Goal: Information Seeking & Learning: Compare options

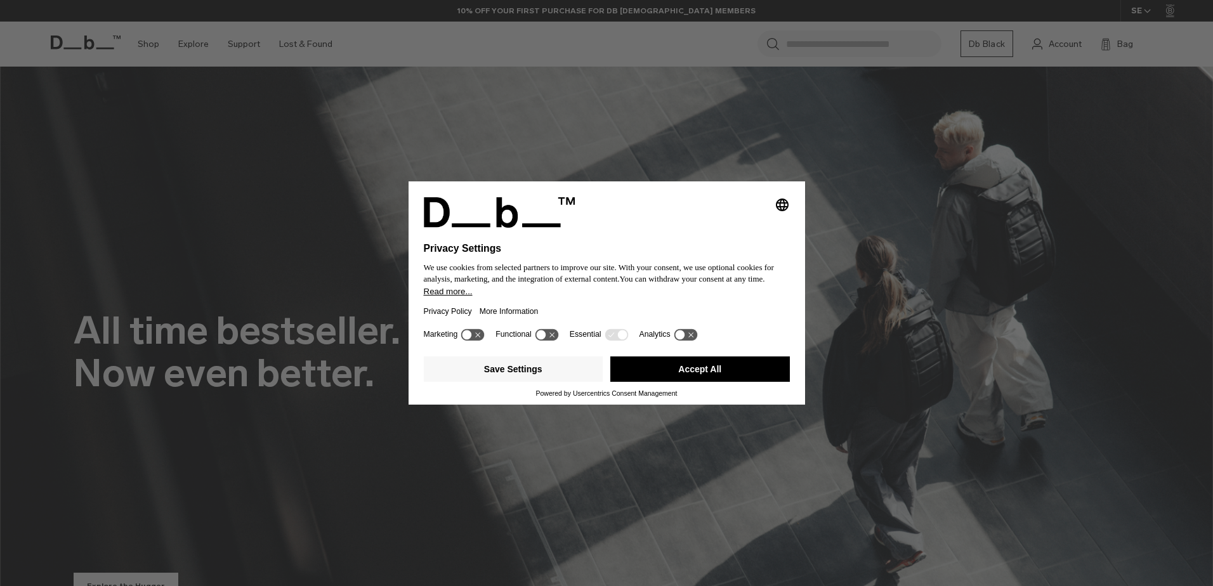
click at [735, 361] on button "Accept All" at bounding box center [700, 369] width 180 height 25
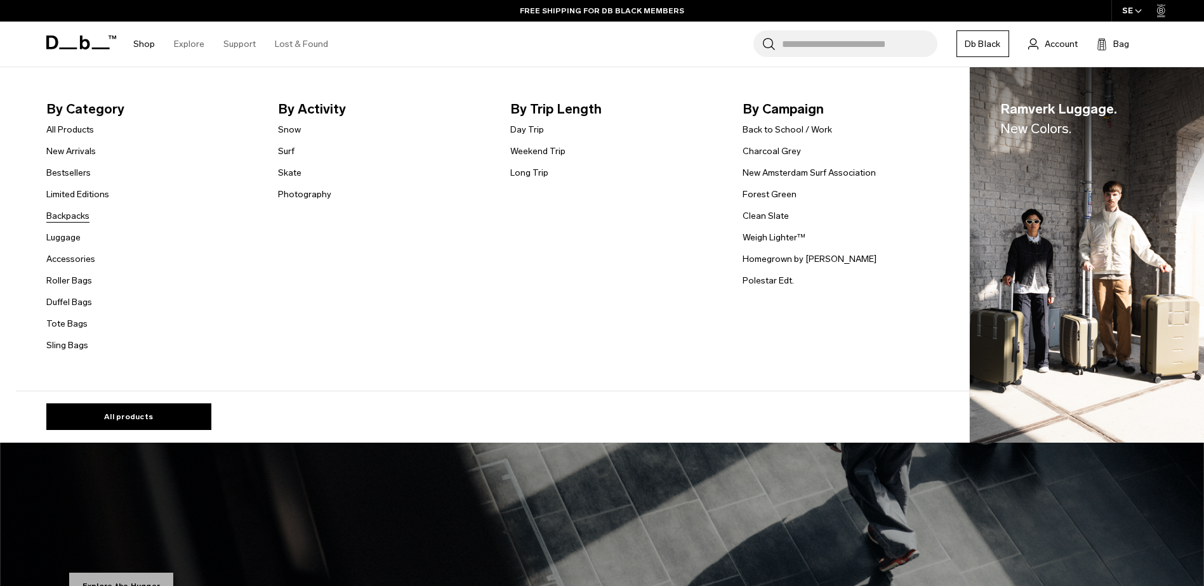
click at [64, 217] on link "Backpacks" at bounding box center [67, 215] width 43 height 13
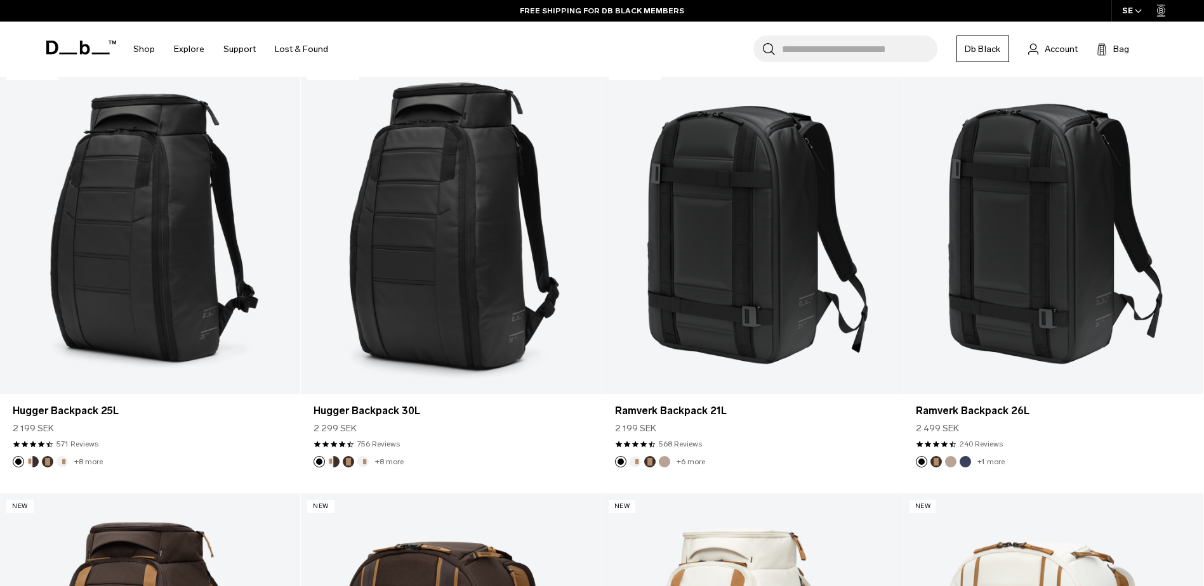
scroll to position [317, 0]
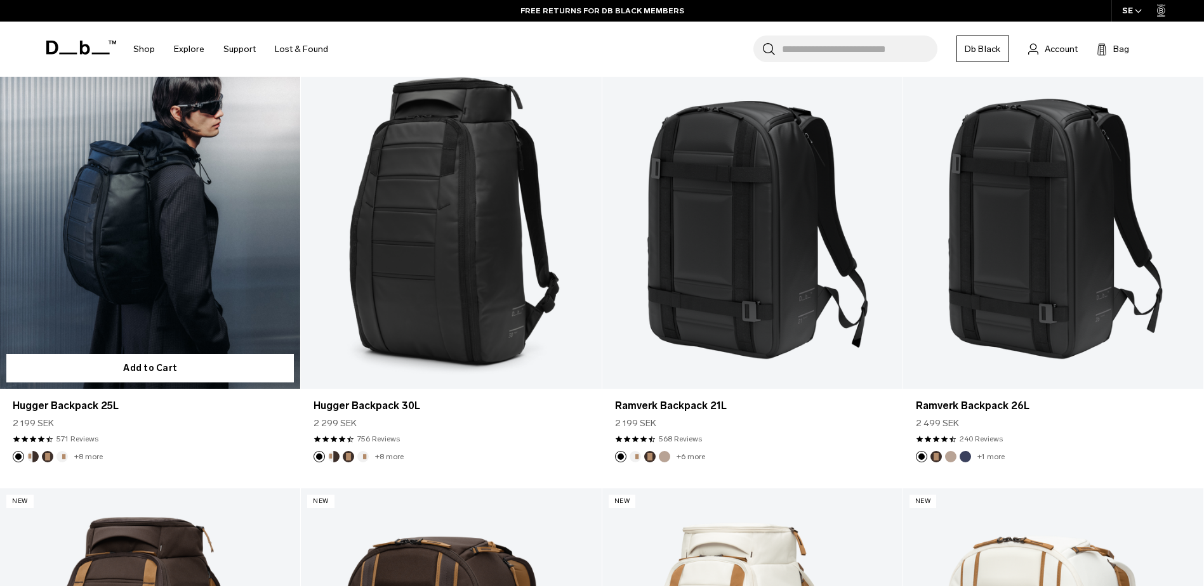
click at [133, 293] on link "Hugger Backpack 25L" at bounding box center [150, 222] width 300 height 334
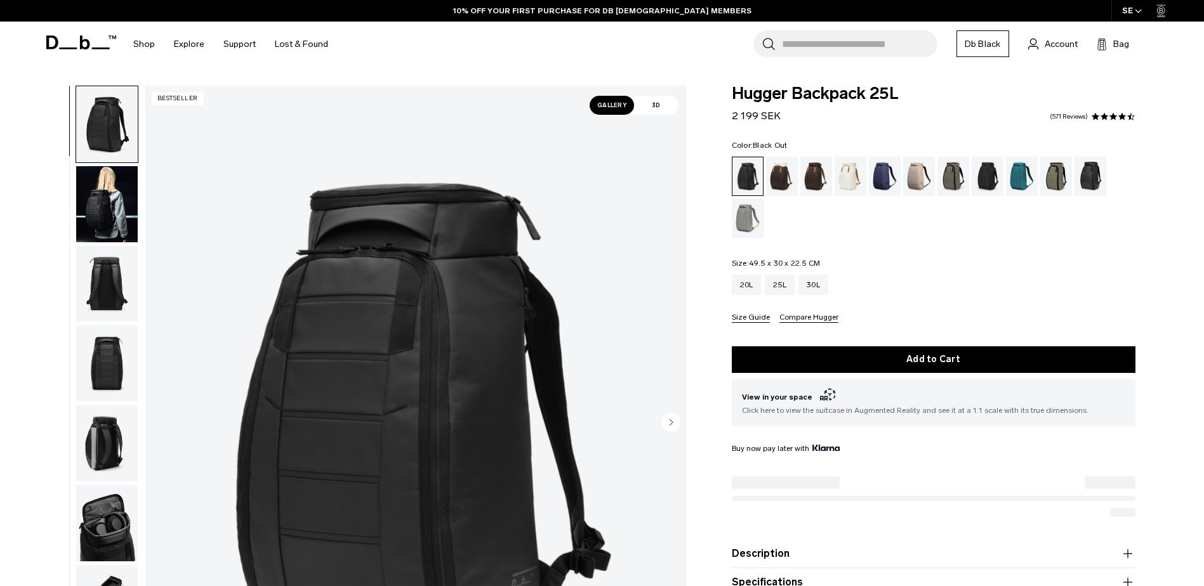
click at [106, 190] on img "button" at bounding box center [107, 204] width 62 height 76
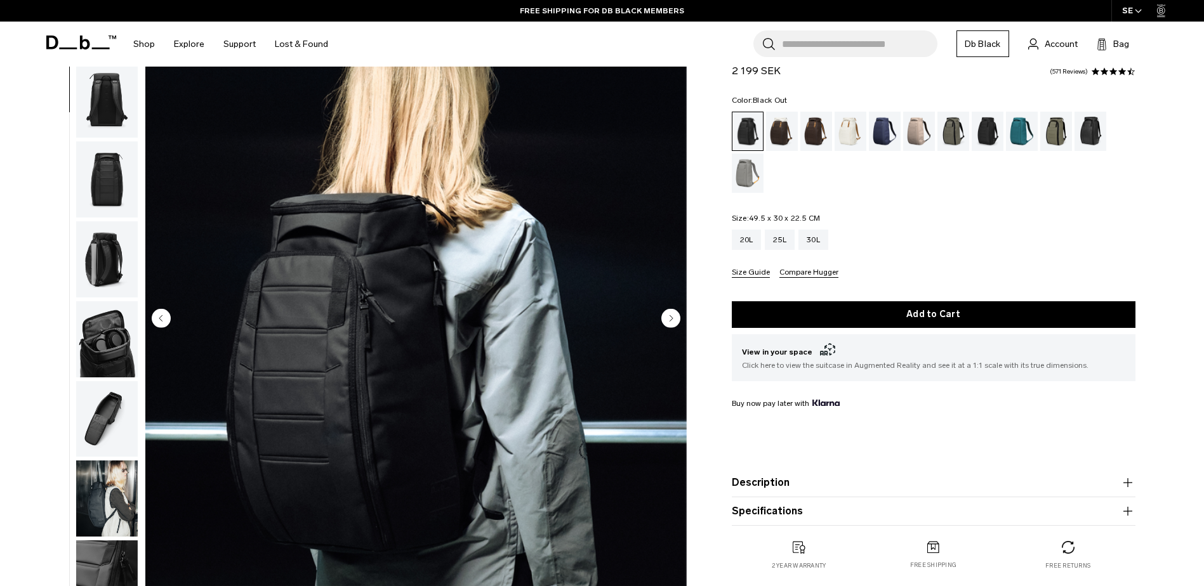
scroll to position [63, 0]
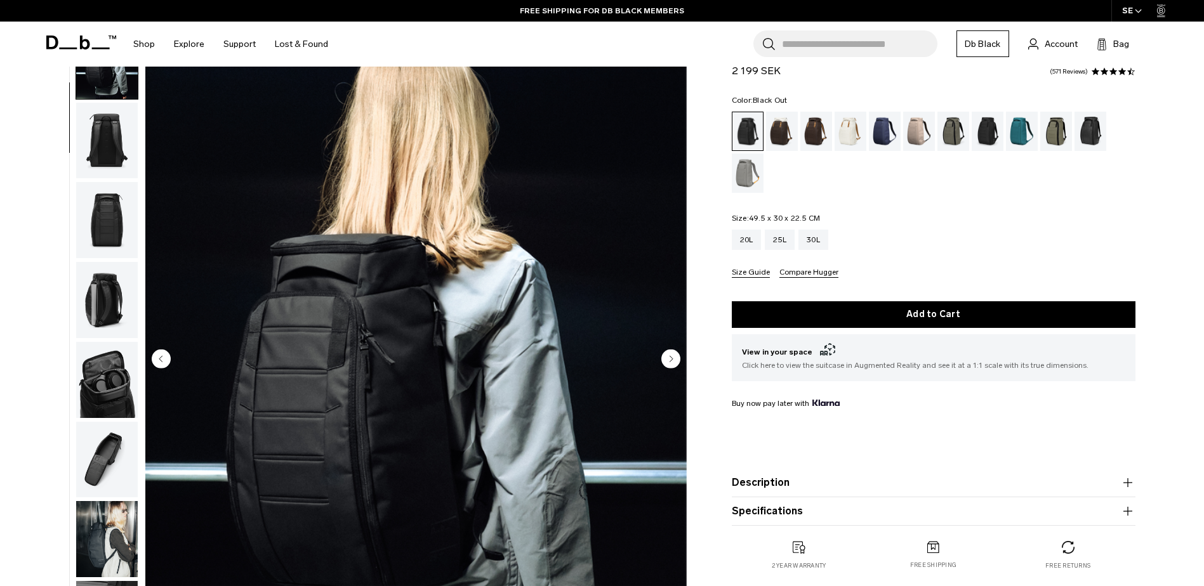
click at [95, 139] on img "button" at bounding box center [107, 141] width 62 height 76
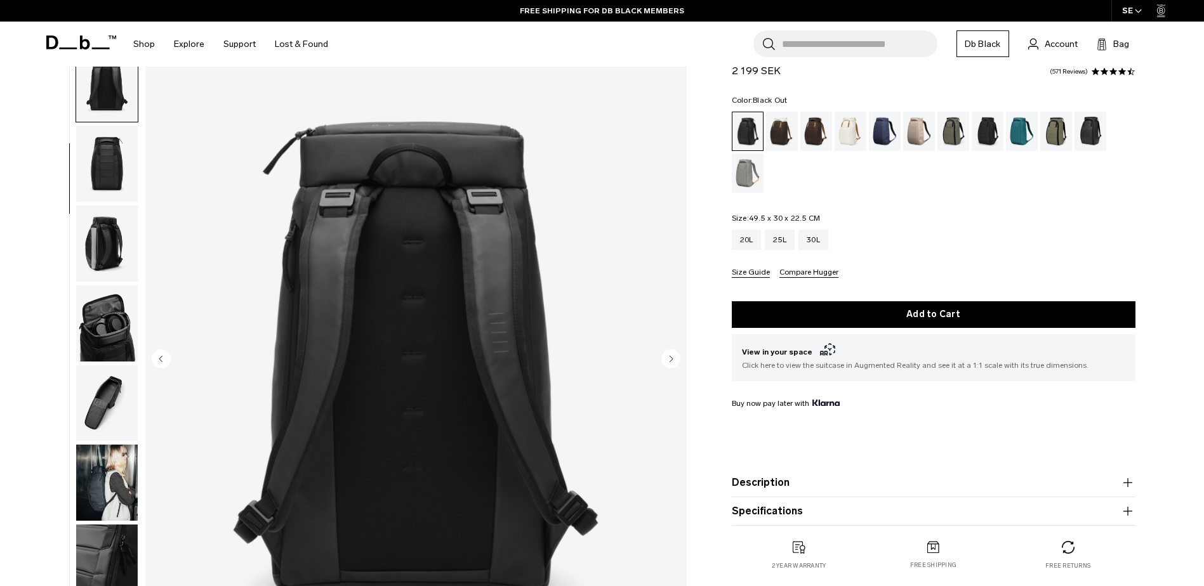
scroll to position [160, 0]
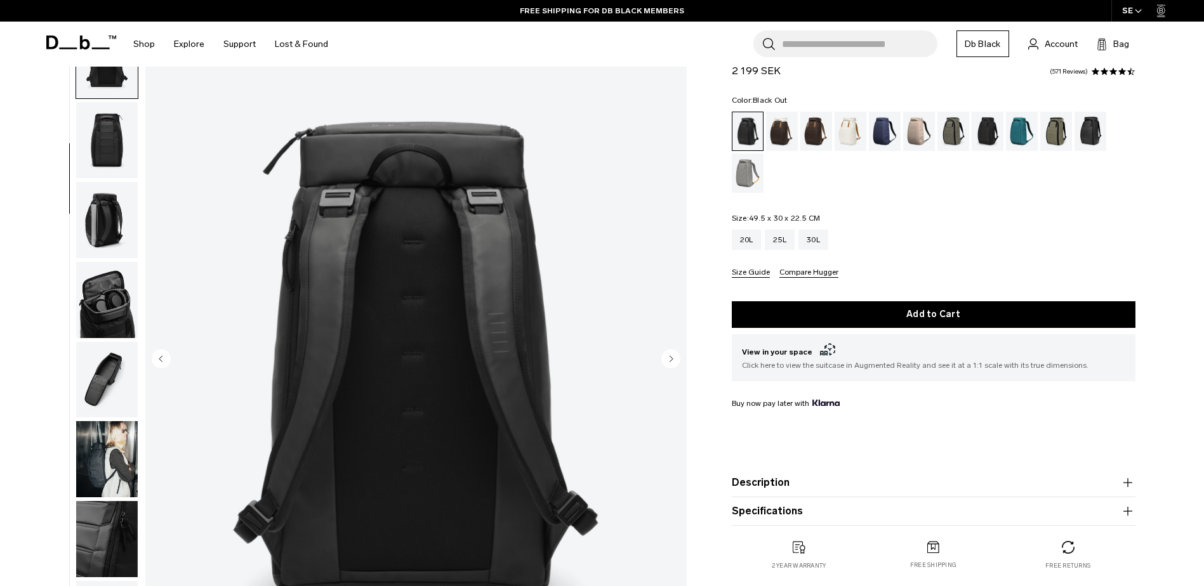
click at [106, 228] on img "button" at bounding box center [107, 220] width 62 height 76
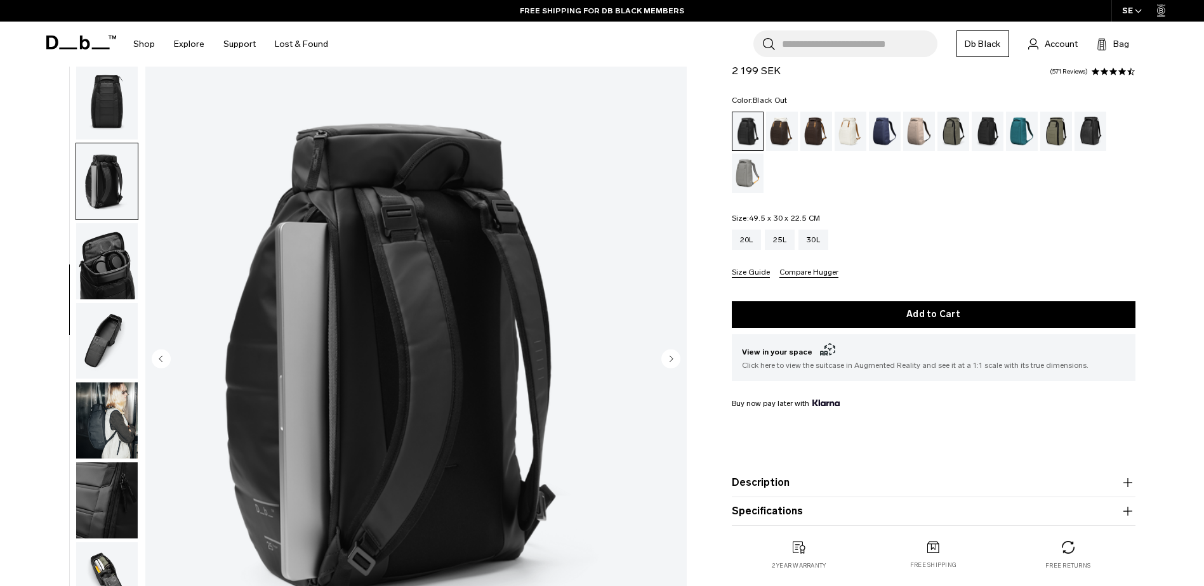
scroll to position [200, 0]
click at [103, 263] on img "button" at bounding box center [107, 260] width 62 height 76
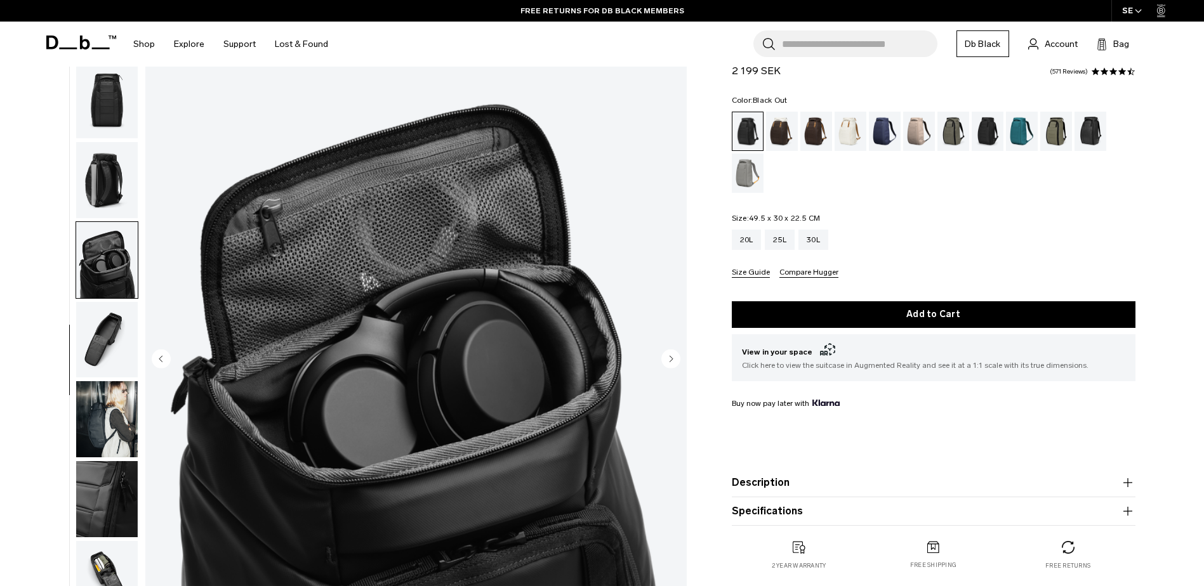
click at [109, 336] on img "button" at bounding box center [107, 340] width 62 height 76
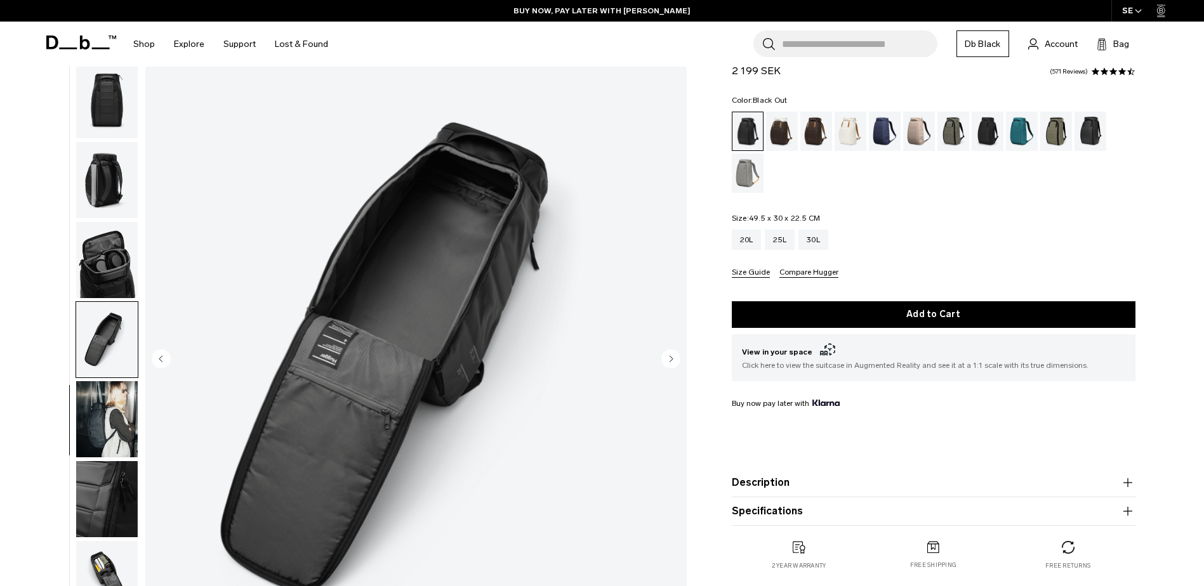
click at [97, 404] on img "button" at bounding box center [107, 419] width 62 height 76
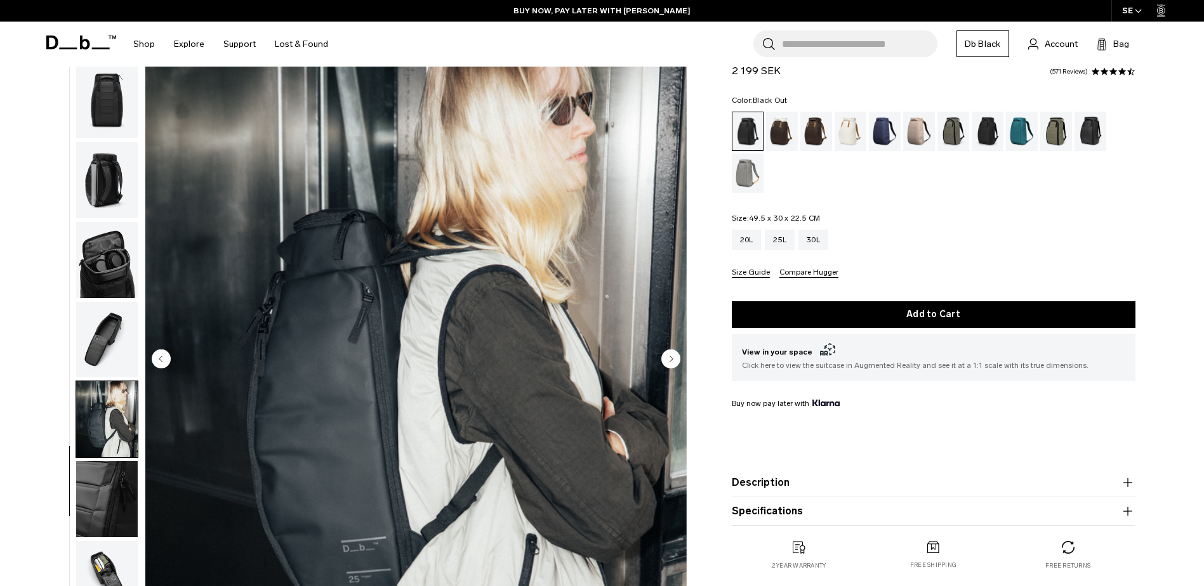
click at [112, 492] on img "button" at bounding box center [107, 499] width 62 height 76
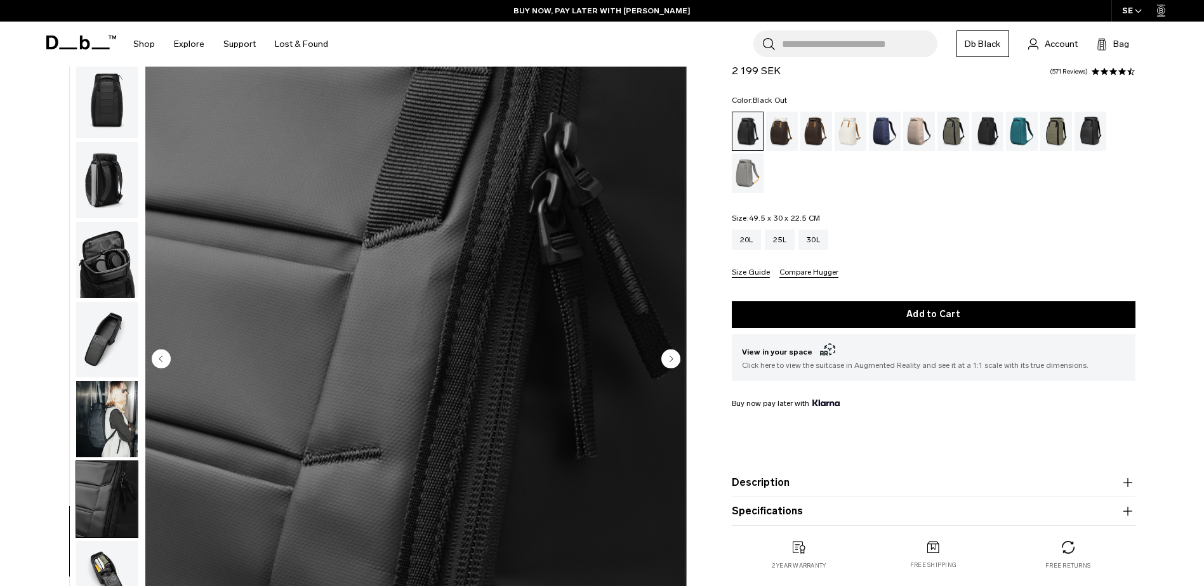
click at [115, 568] on img "button" at bounding box center [107, 579] width 62 height 76
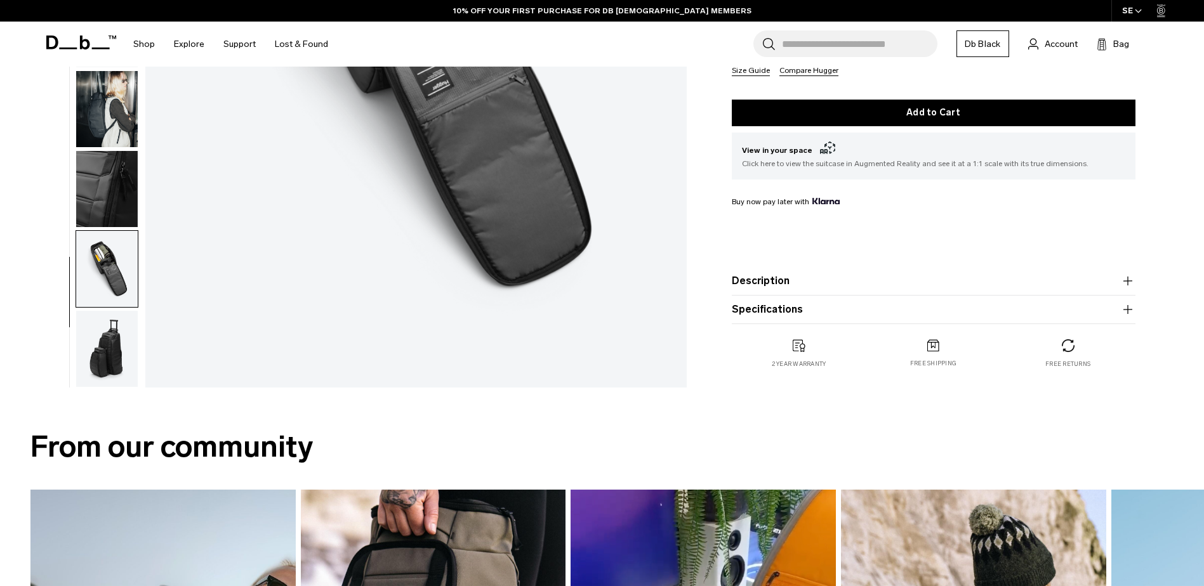
scroll to position [381, 0]
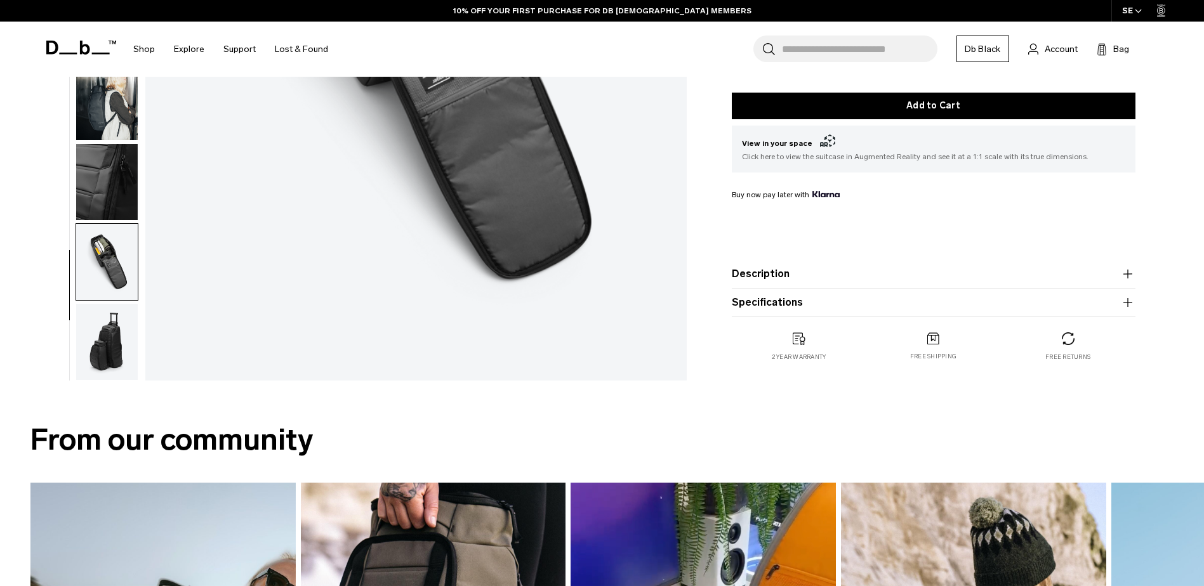
click at [98, 336] on img "button" at bounding box center [107, 342] width 62 height 76
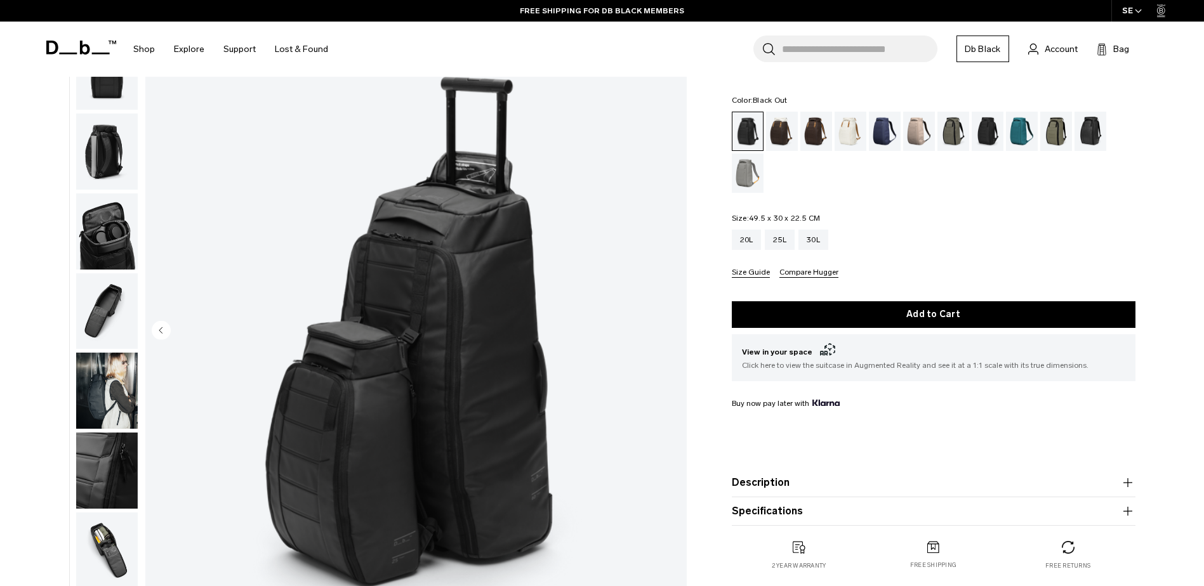
scroll to position [0, 0]
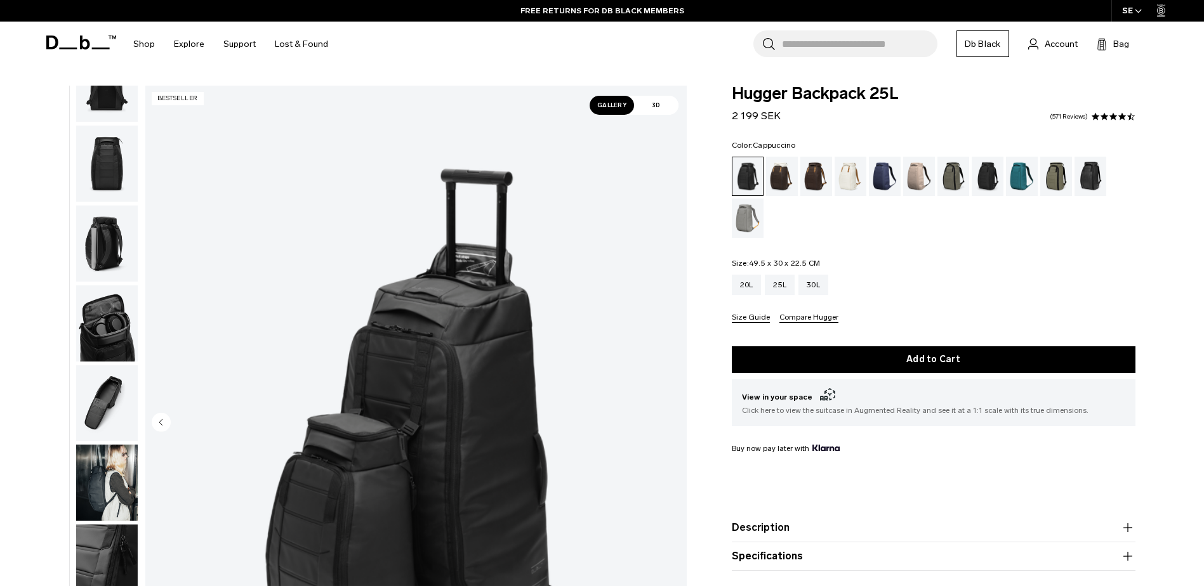
click at [782, 178] on div "Cappuccino" at bounding box center [782, 176] width 32 height 39
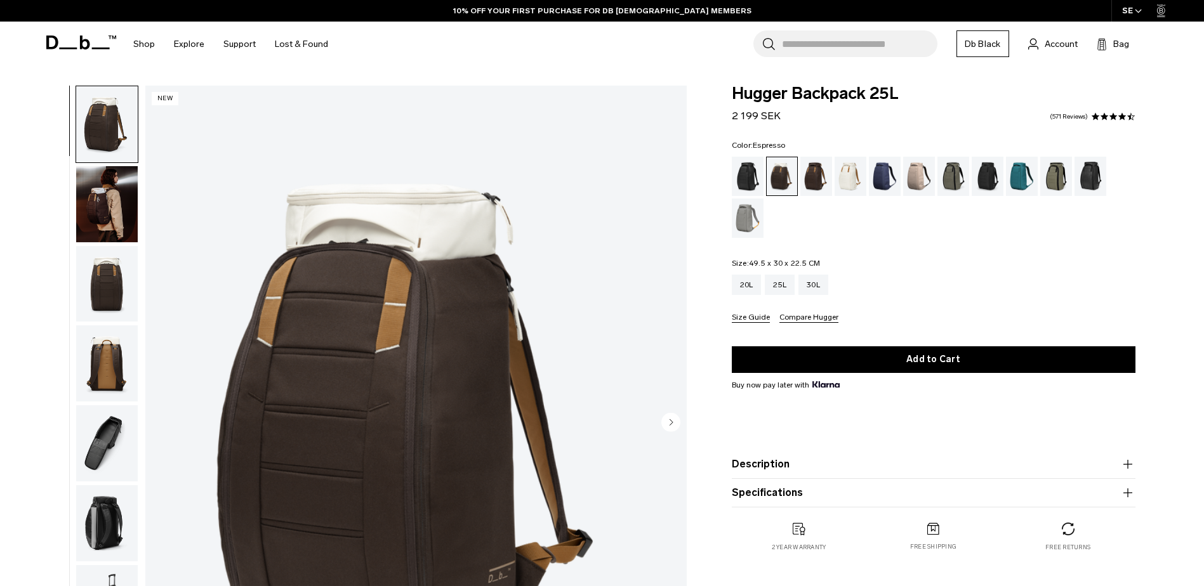
click at [810, 176] on div "Espresso" at bounding box center [816, 176] width 32 height 39
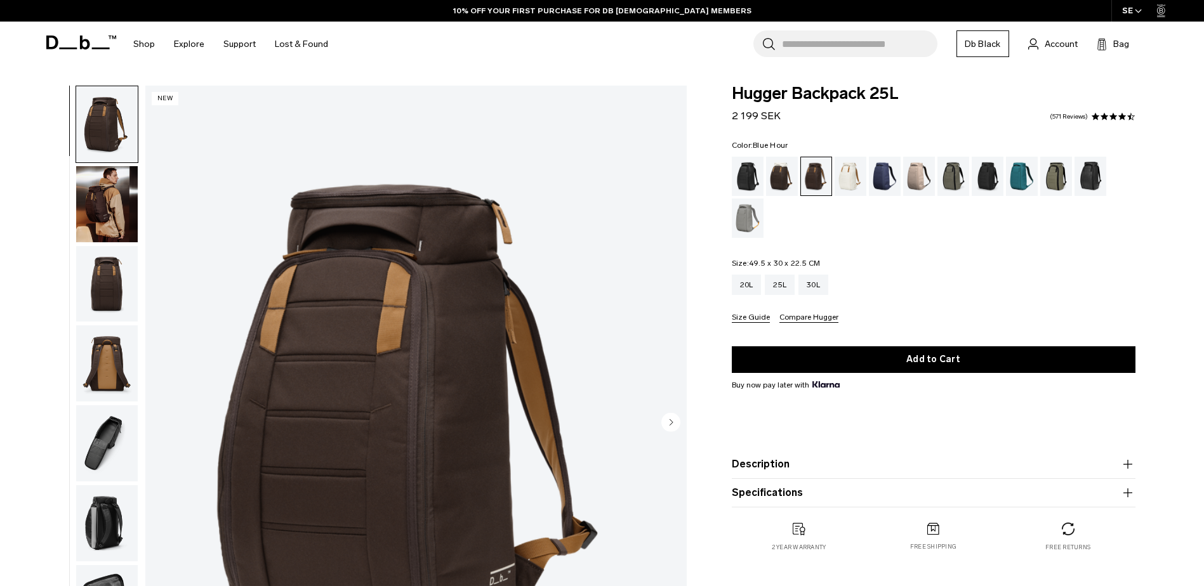
click at [878, 173] on div "Blue Hour" at bounding box center [885, 176] width 32 height 39
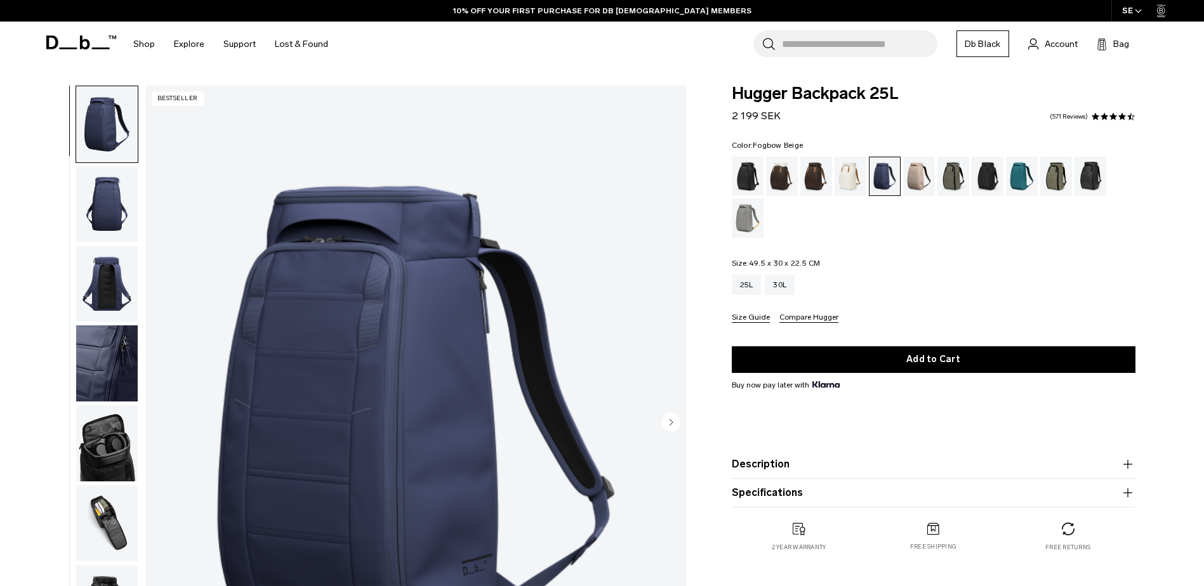
click at [921, 176] on div "Fogbow Beige" at bounding box center [919, 176] width 32 height 39
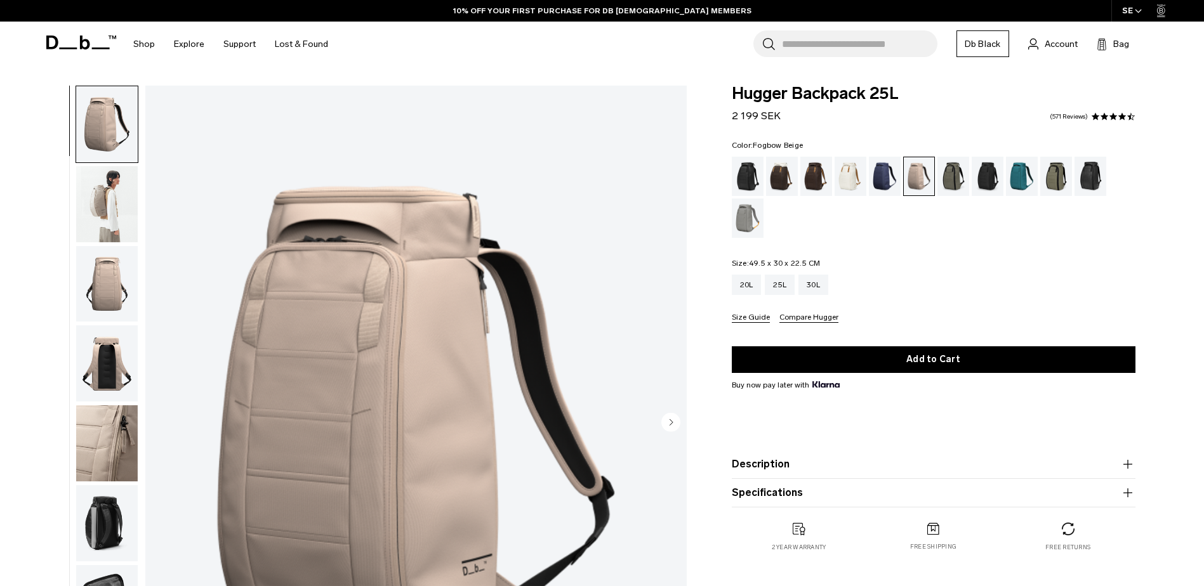
click at [77, 206] on img "button" at bounding box center [107, 204] width 62 height 76
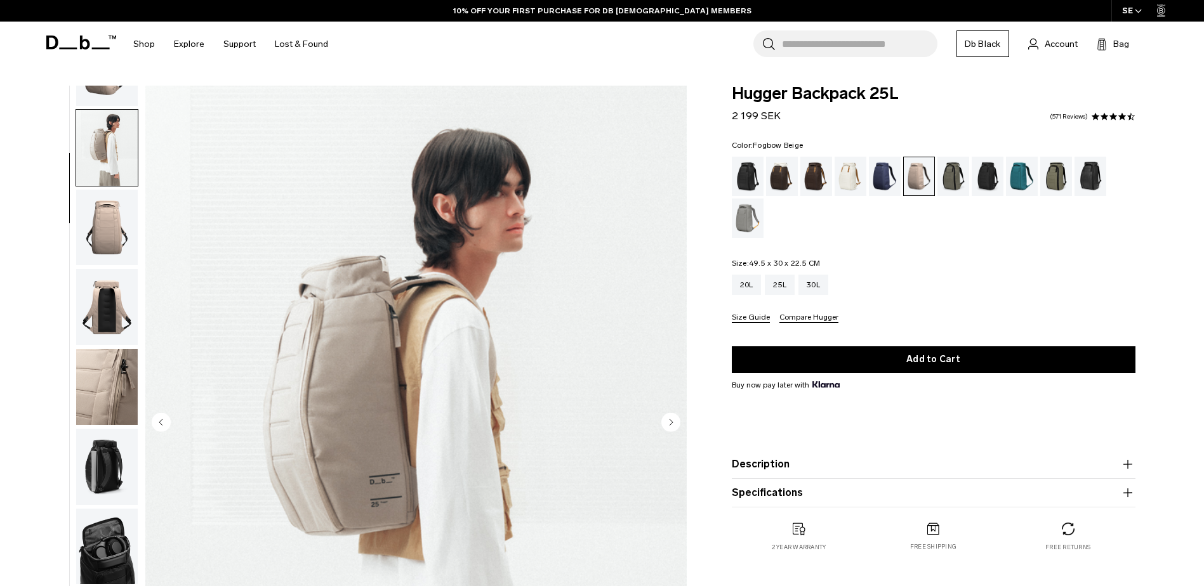
scroll to position [80, 0]
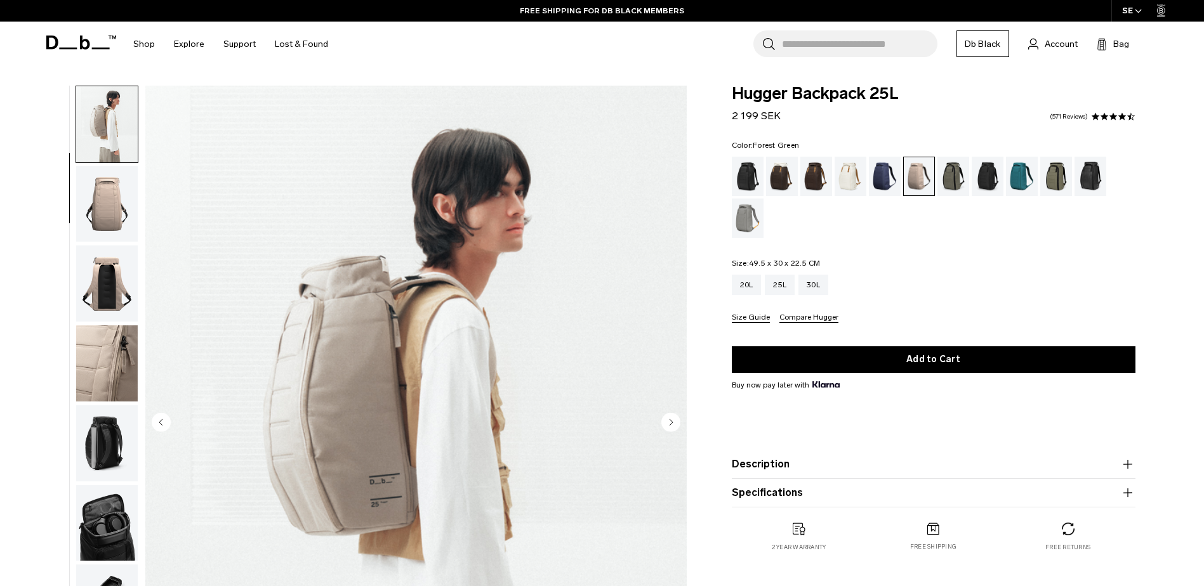
click at [955, 181] on div "Forest Green" at bounding box center [953, 176] width 32 height 39
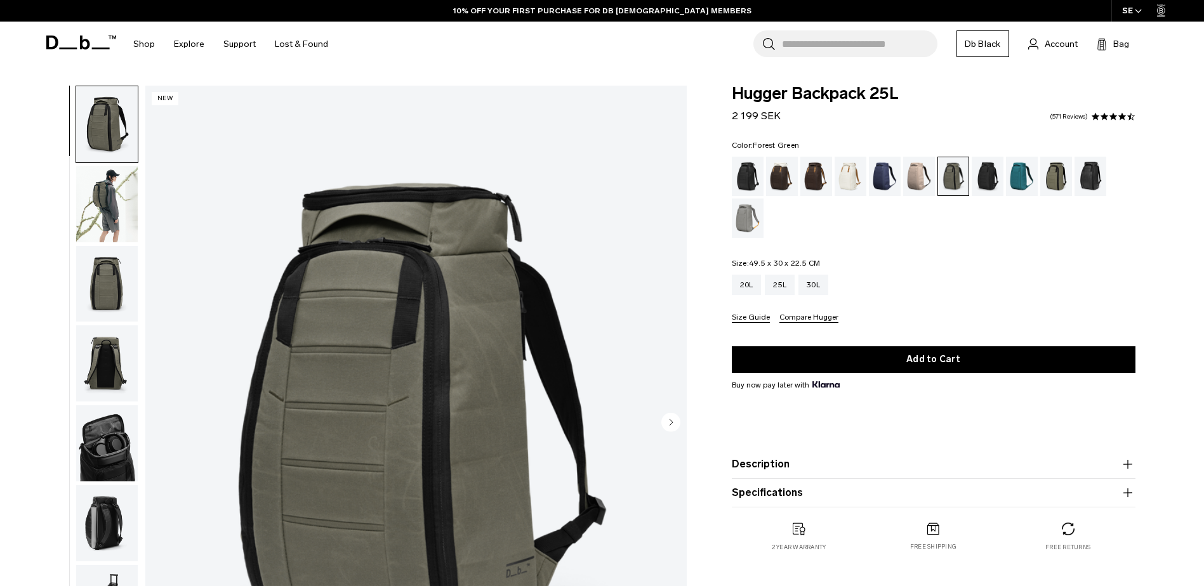
click at [83, 201] on img "button" at bounding box center [107, 204] width 62 height 76
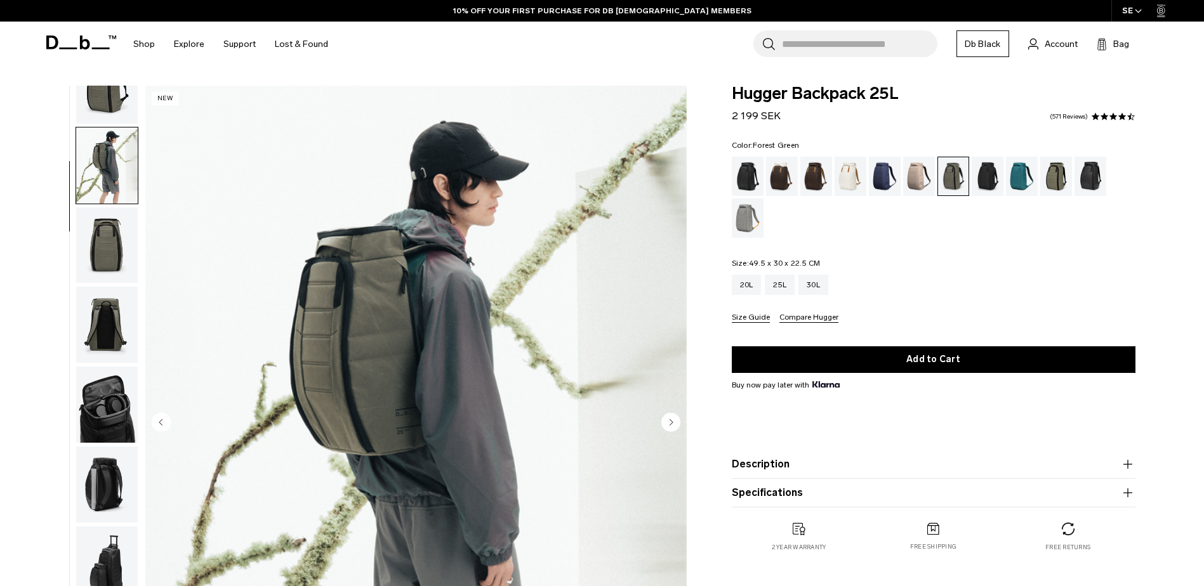
scroll to position [40, 0]
click at [993, 174] on div "Charcoal Grey" at bounding box center [987, 176] width 32 height 39
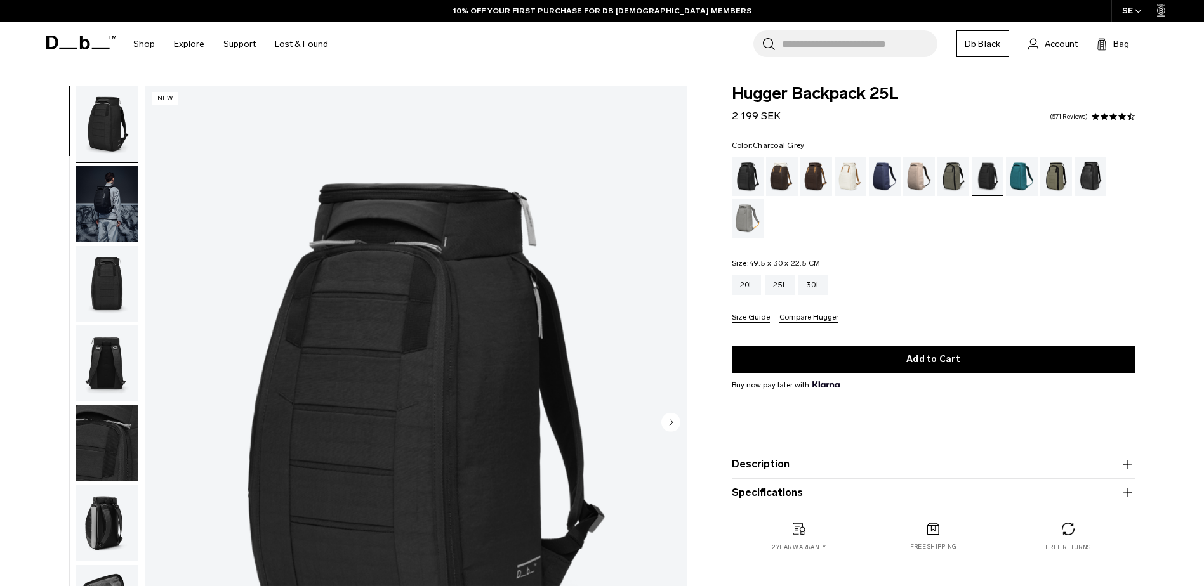
click at [117, 211] on img "button" at bounding box center [107, 204] width 62 height 76
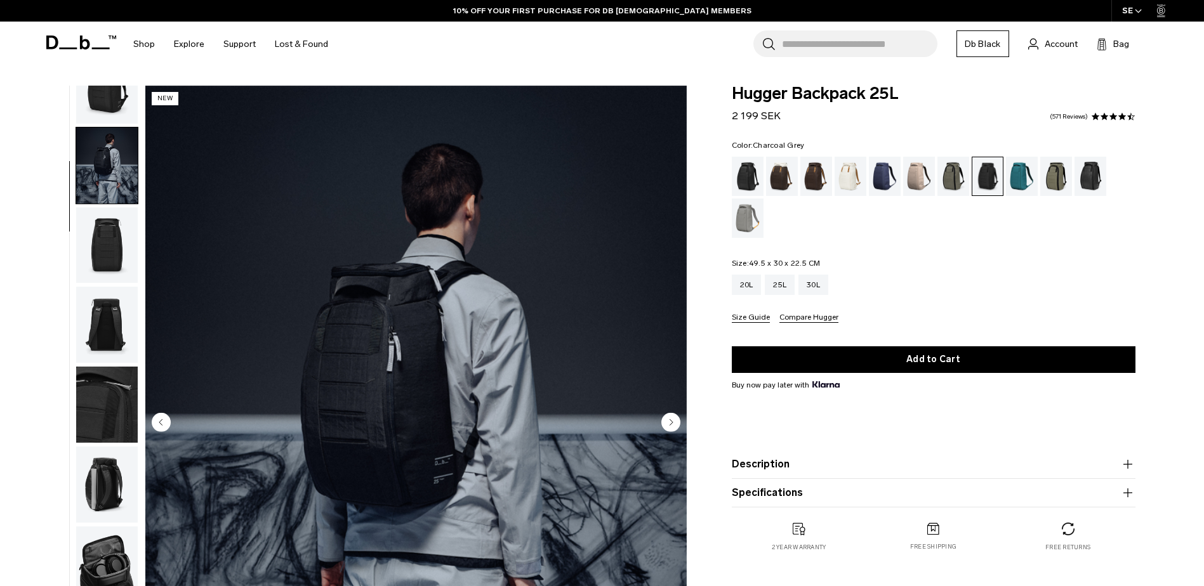
scroll to position [40, 0]
